Goal: Information Seeking & Learning: Learn about a topic

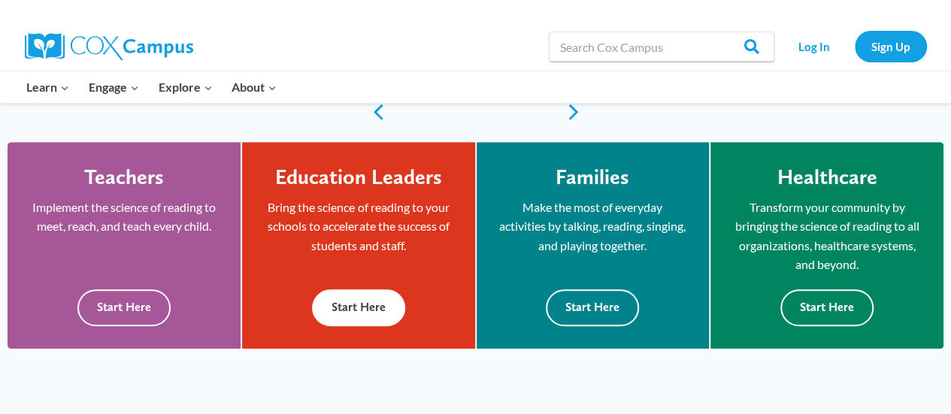
scroll to position [376, 0]
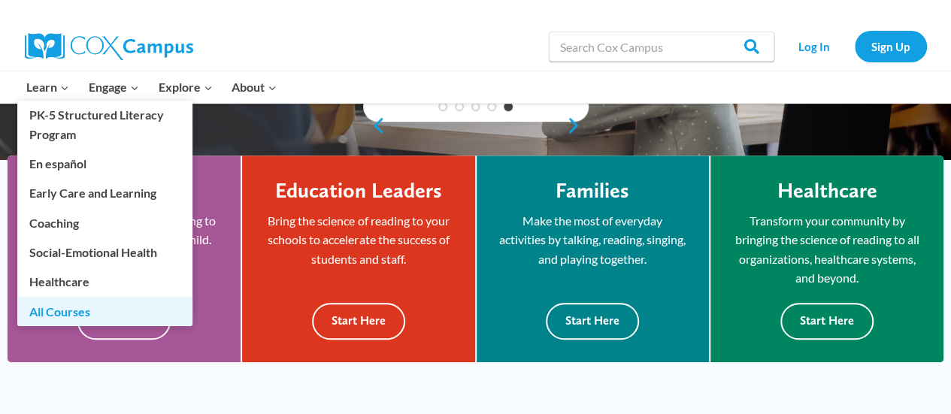
click at [89, 310] on link "All Courses" at bounding box center [104, 311] width 175 height 29
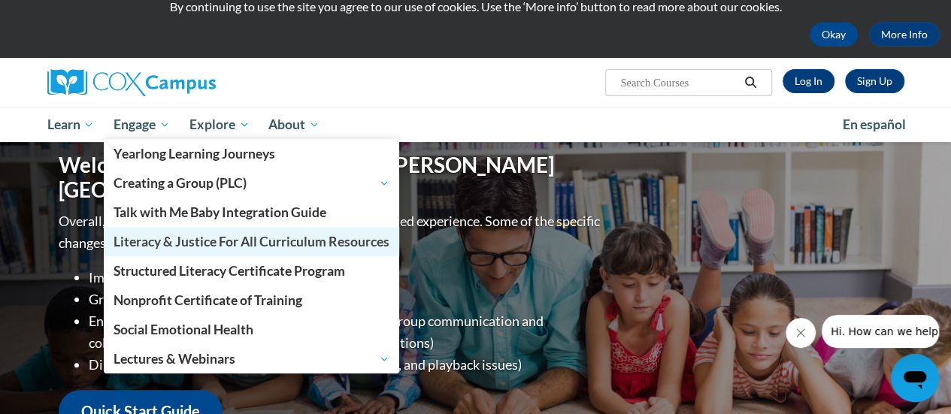
scroll to position [75, 0]
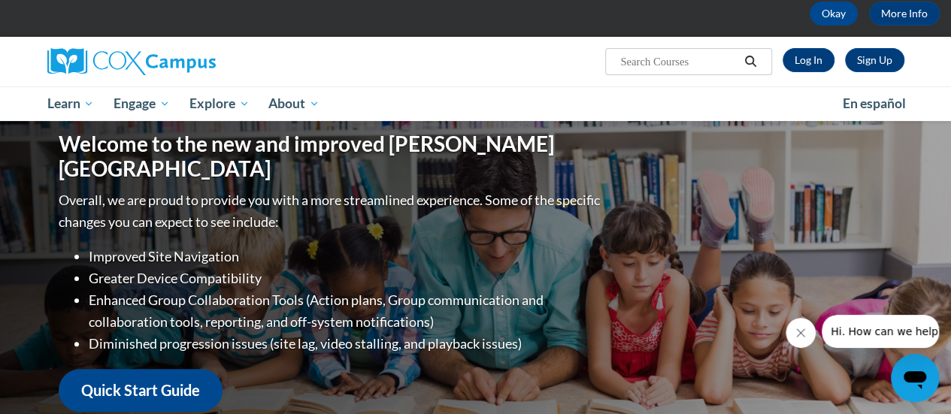
click at [365, 59] on div "Sign Up Log In Search Search..." at bounding box center [622, 56] width 586 height 38
click at [699, 69] on input "Search..." at bounding box center [679, 62] width 120 height 18
click at [664, 59] on input "structured" at bounding box center [679, 62] width 120 height 18
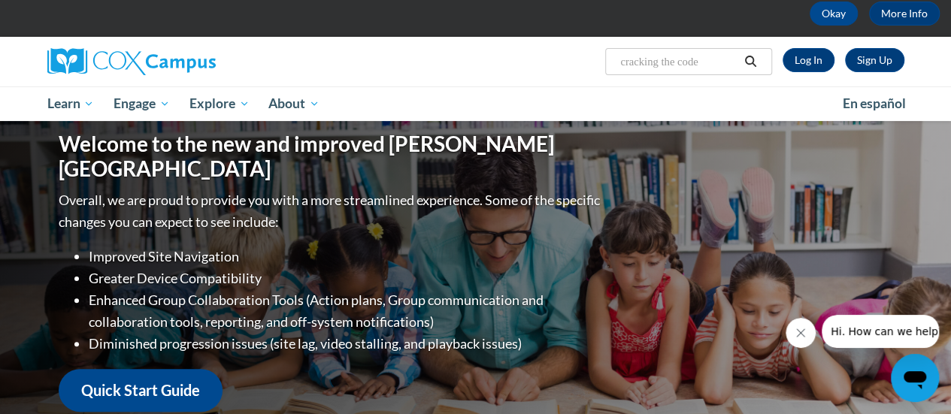
type input "cracking the code"
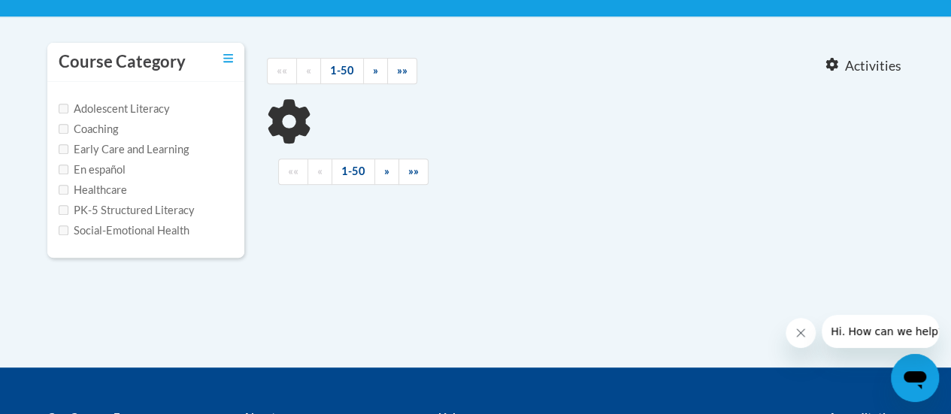
scroll to position [301, 0]
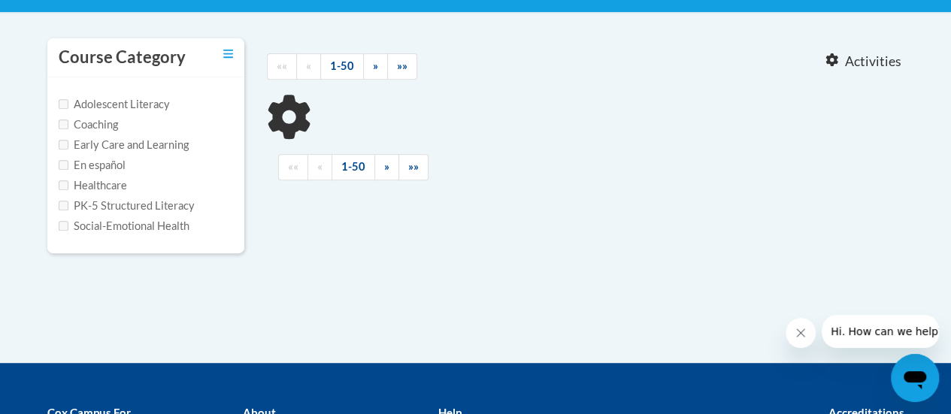
type input "cracking the code"
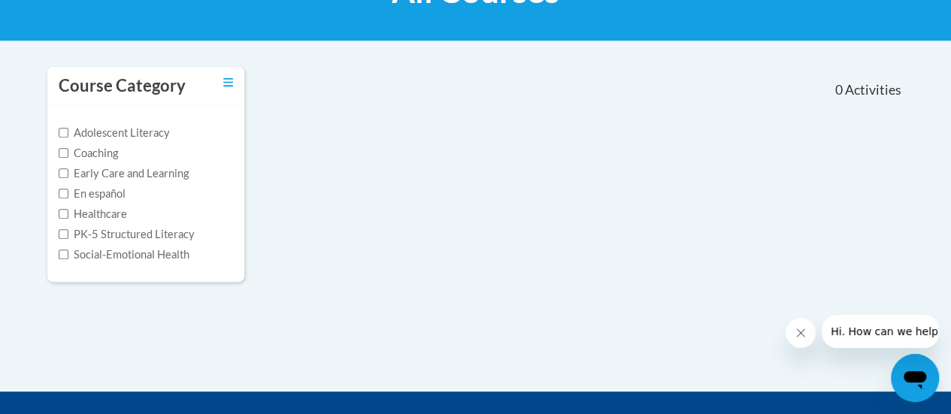
scroll to position [120, 0]
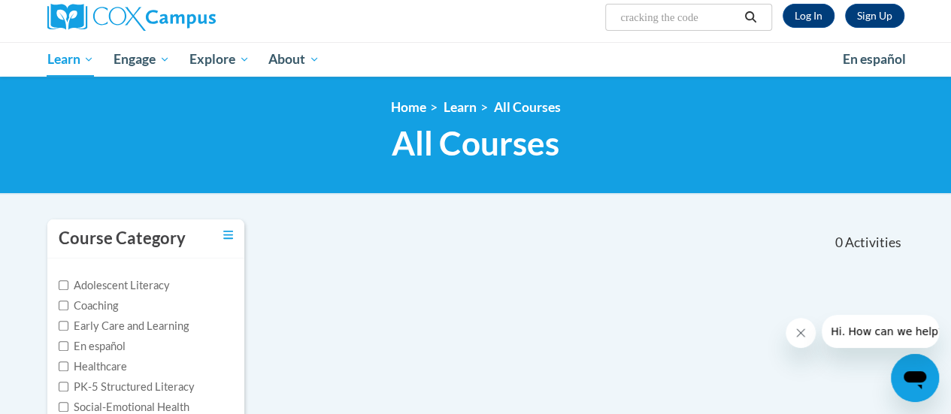
click at [717, 22] on input "cracking the code" at bounding box center [679, 17] width 120 height 18
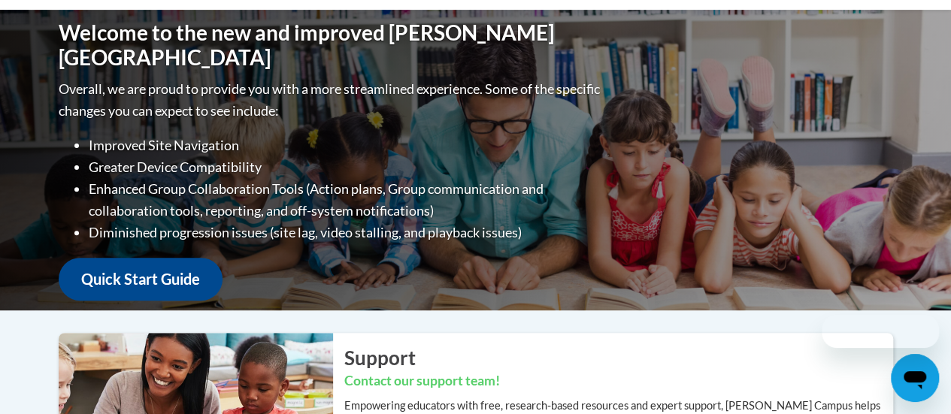
scroll to position [75, 0]
